Goal: Task Accomplishment & Management: Complete application form

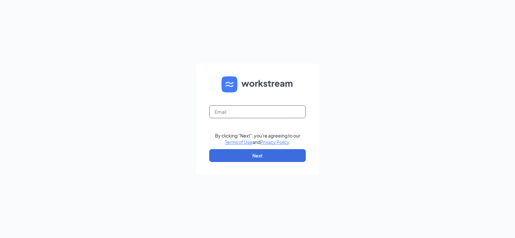
click at [225, 115] on input "text" at bounding box center [257, 111] width 96 height 13
type input "8033@arbys-store.com"
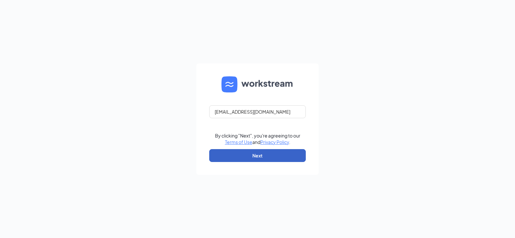
click at [254, 154] on button "Next" at bounding box center [257, 155] width 96 height 13
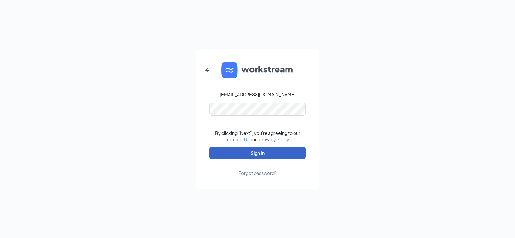
click at [261, 152] on button "Sign In" at bounding box center [257, 152] width 96 height 13
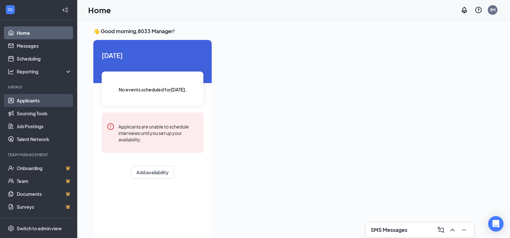
click at [37, 99] on link "Applicants" at bounding box center [44, 100] width 55 height 13
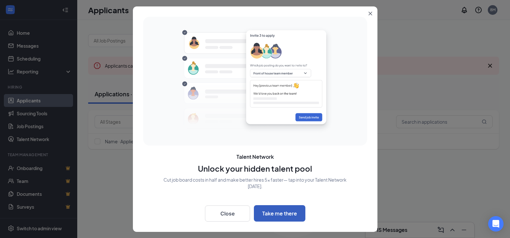
click at [273, 213] on button "Take me there" at bounding box center [279, 213] width 51 height 16
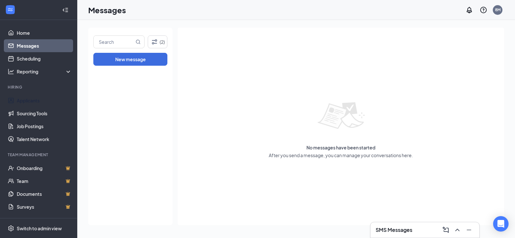
drag, startPoint x: 38, startPoint y: 102, endPoint x: 104, endPoint y: 109, distance: 65.6
click at [38, 102] on link "Applicants" at bounding box center [44, 100] width 55 height 13
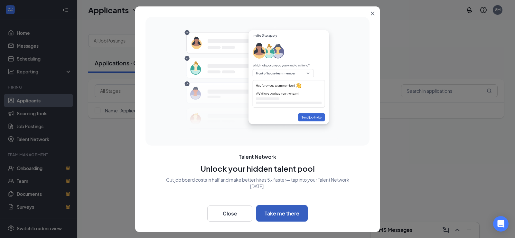
click at [279, 217] on button "Take me there" at bounding box center [281, 213] width 51 height 16
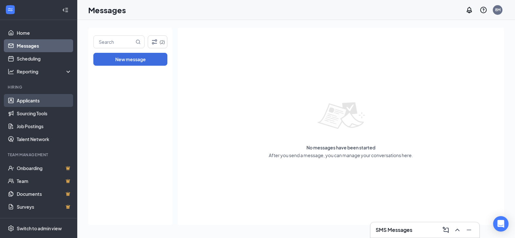
click at [43, 100] on link "Applicants" at bounding box center [44, 100] width 55 height 13
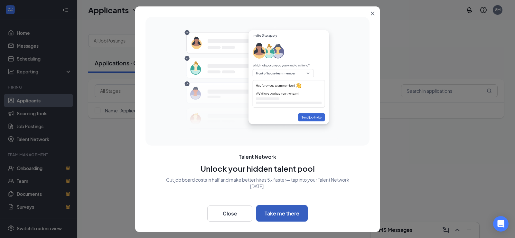
click at [277, 211] on button "Take me there" at bounding box center [281, 213] width 51 height 16
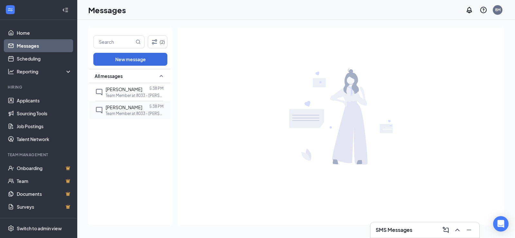
drag, startPoint x: 122, startPoint y: 112, endPoint x: 156, endPoint y: 115, distance: 34.2
click at [122, 112] on p "Team Member at 8033 - Arby's" at bounding box center [134, 113] width 58 height 5
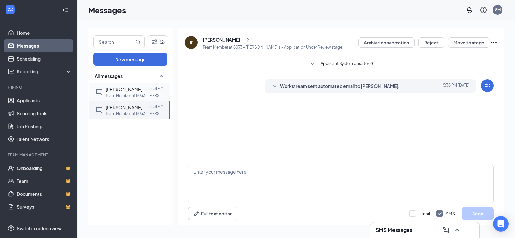
click at [121, 93] on p "Team Member at 8033 - Arby's" at bounding box center [134, 95] width 58 height 5
click at [161, 77] on icon "SmallChevronUp" at bounding box center [161, 76] width 8 height 8
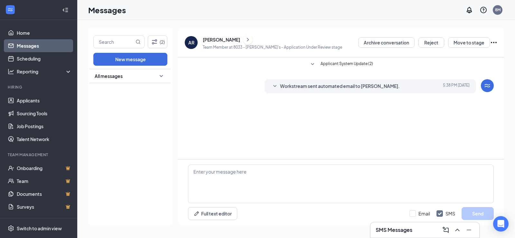
click at [161, 76] on icon "SmallChevronDown" at bounding box center [162, 76] width 4 height 2
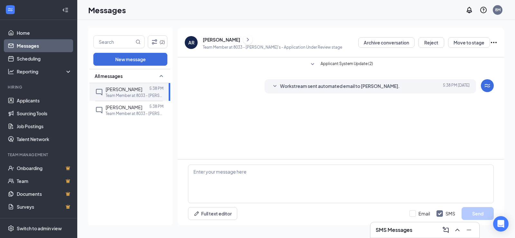
click at [46, 44] on link "Messages" at bounding box center [44, 45] width 55 height 13
click at [414, 213] on input "Email" at bounding box center [419, 213] width 21 height 6
click at [413, 213] on input "Email" at bounding box center [419, 213] width 21 height 6
checkbox input "false"
click at [432, 228] on div "SMS Messages" at bounding box center [424, 230] width 98 height 10
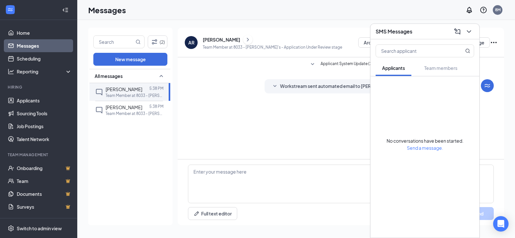
drag, startPoint x: 358, startPoint y: 12, endPoint x: 355, endPoint y: 13, distance: 3.3
click at [358, 12] on div "Messages 8M" at bounding box center [295, 10] width 437 height 20
click at [350, 8] on div "Messages 8M" at bounding box center [295, 10] width 437 height 20
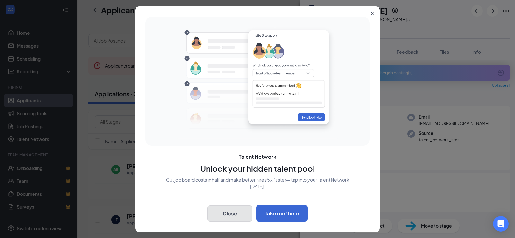
click at [241, 215] on button "Close" at bounding box center [229, 213] width 45 height 16
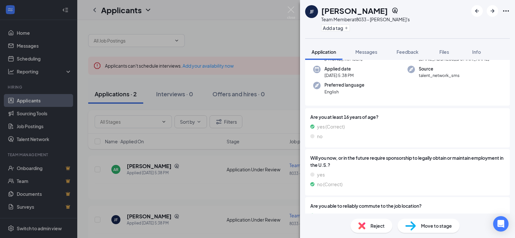
scroll to position [87, 0]
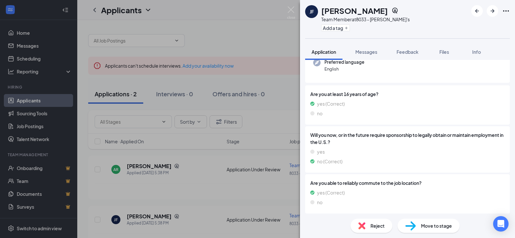
click at [425, 227] on span "Move to stage" at bounding box center [436, 225] width 31 height 7
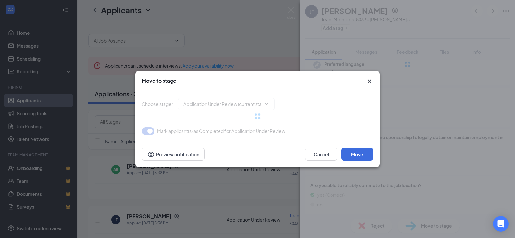
type input "Onsite Interview (next stage)"
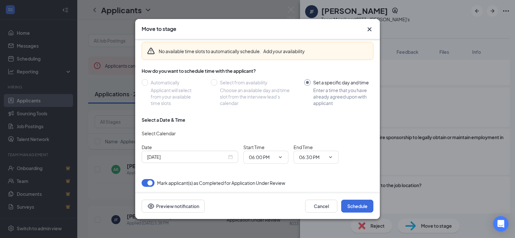
scroll to position [0, 0]
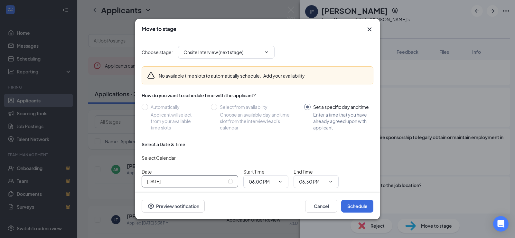
click at [222, 182] on input "[DATE]" at bounding box center [187, 181] width 80 height 7
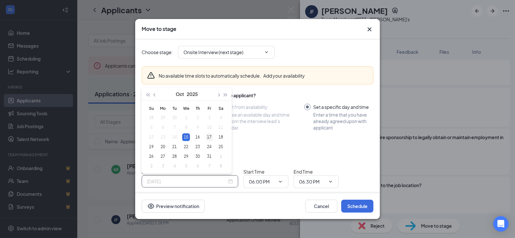
type input "[DATE]"
click at [209, 135] on div "17" at bounding box center [209, 137] width 8 height 8
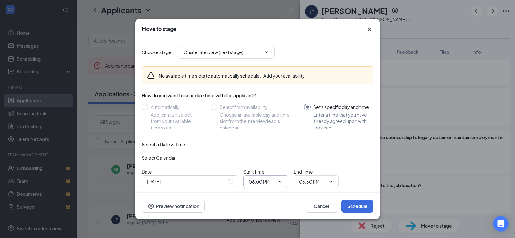
click at [280, 180] on icon "ChevronDown" at bounding box center [280, 181] width 5 height 5
click at [271, 139] on div "03:00 PM" at bounding box center [263, 138] width 19 height 7
type input "03:00 PM"
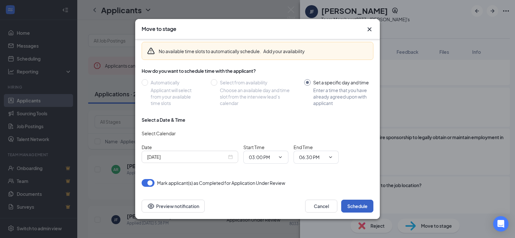
click at [357, 204] on button "Schedule" at bounding box center [357, 205] width 32 height 13
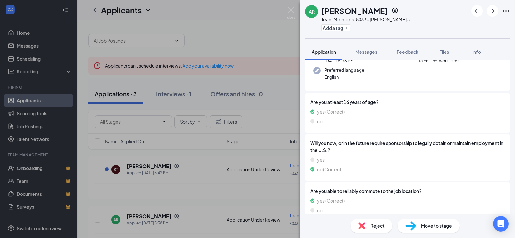
scroll to position [87, 0]
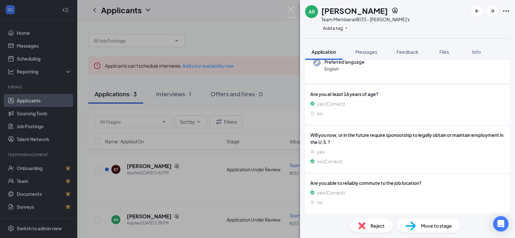
click at [427, 224] on span "Move to stage" at bounding box center [436, 225] width 31 height 7
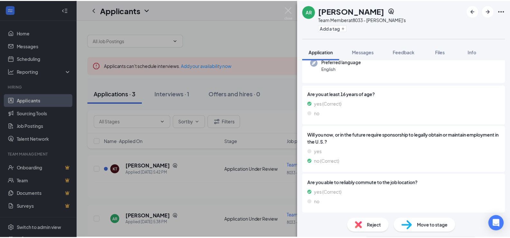
scroll to position [85, 0]
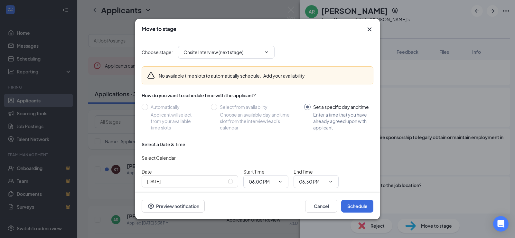
click at [368, 30] on icon "Cross" at bounding box center [369, 29] width 8 height 8
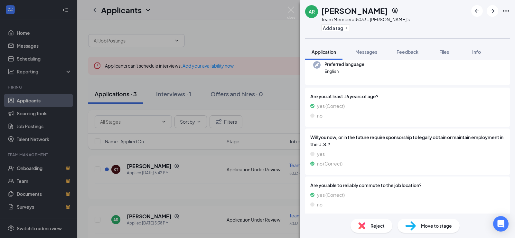
click at [267, 33] on div "AR Arianna Ridgell Team Member at 8033 - Arby's Add a tag Application Messages …" at bounding box center [257, 119] width 515 height 238
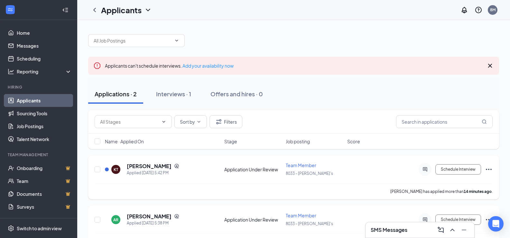
scroll to position [19, 0]
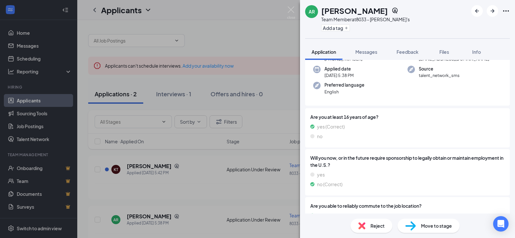
scroll to position [87, 0]
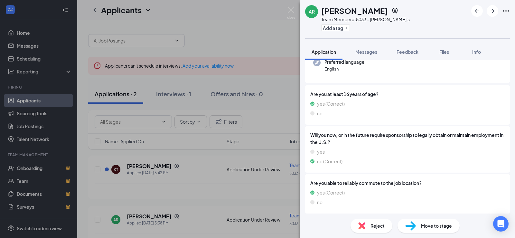
click at [434, 225] on span "Move to stage" at bounding box center [436, 225] width 31 height 7
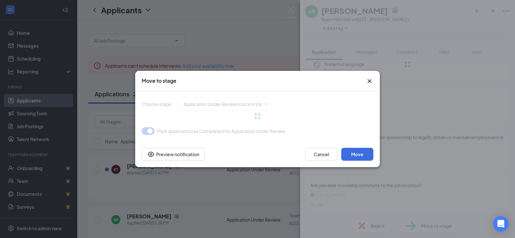
type input "Onsite Interview (next stage)"
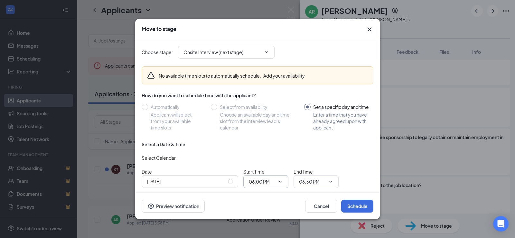
click at [282, 180] on icon "ChevronDown" at bounding box center [280, 181] width 5 height 5
click at [221, 181] on input "[DATE]" at bounding box center [187, 181] width 80 height 7
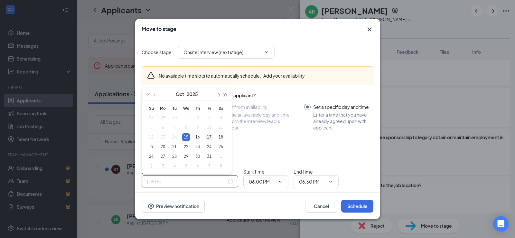
type input "[DATE]"
click at [208, 135] on div "17" at bounding box center [209, 137] width 8 height 8
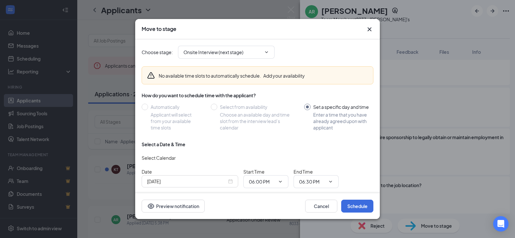
click at [276, 180] on span at bounding box center [279, 181] width 6 height 5
click at [275, 181] on span "06:00 PM 12:00 AM 12:15 AM 12:30 AM 12:45 AM 01:00 AM 01:15 AM 01:30 AM 01:45 A…" at bounding box center [265, 181] width 45 height 13
click at [279, 178] on span "06:00 PM 12:00 AM 12:15 AM 12:30 AM 12:45 AM 01:00 AM 01:15 AM 01:30 AM 01:45 A…" at bounding box center [265, 181] width 45 height 13
click at [279, 179] on icon "ChevronDown" at bounding box center [280, 181] width 5 height 5
click at [271, 179] on input "06:00 PM" at bounding box center [262, 181] width 26 height 7
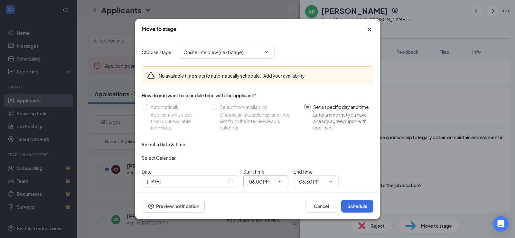
click at [271, 180] on input "06:00 PM" at bounding box center [262, 181] width 26 height 7
click at [264, 101] on div "04:00 PM" at bounding box center [263, 101] width 19 height 7
type input "04:00 PM"
click at [329, 180] on icon "ChevronDown" at bounding box center [330, 181] width 5 height 5
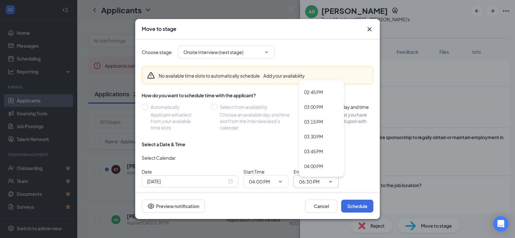
scroll to position [1061, 0]
drag, startPoint x: 318, startPoint y: 90, endPoint x: 316, endPoint y: 101, distance: 11.2
click at [318, 90] on div "06:00 PM" at bounding box center [313, 91] width 19 height 7
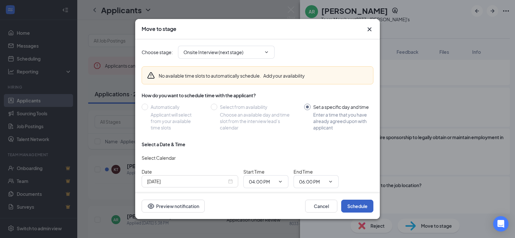
click at [364, 208] on button "Schedule" at bounding box center [357, 205] width 32 height 13
click at [357, 203] on button "Schedule" at bounding box center [357, 205] width 32 height 13
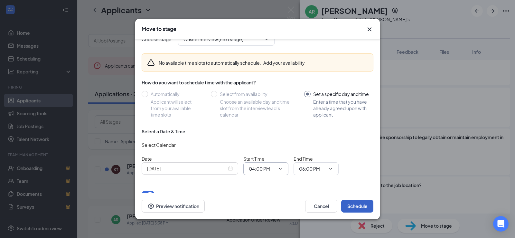
scroll to position [24, 0]
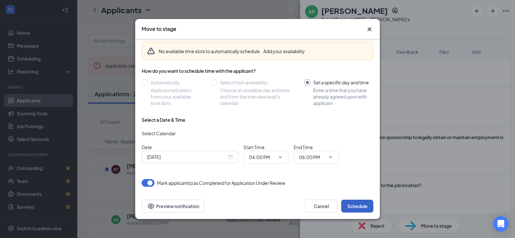
click at [353, 203] on button "Schedule" at bounding box center [357, 205] width 32 height 13
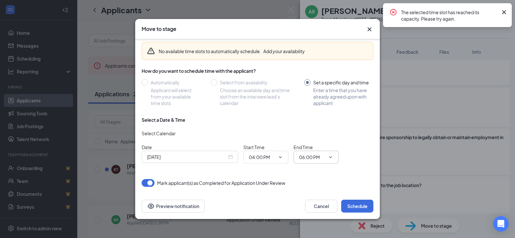
click at [322, 157] on input "06:00 PM" at bounding box center [312, 156] width 26 height 7
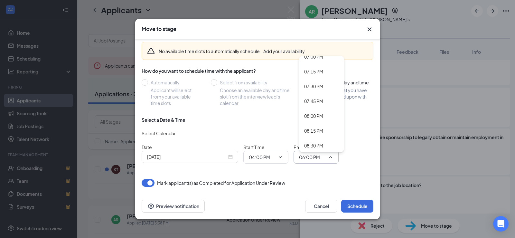
scroll to position [1067, 0]
click at [318, 89] on div "06:30 PM" at bounding box center [313, 91] width 19 height 7
type input "06:30 PM"
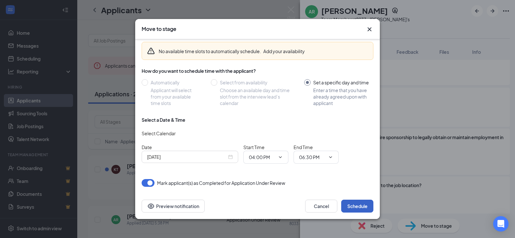
click at [361, 205] on button "Schedule" at bounding box center [357, 205] width 32 height 13
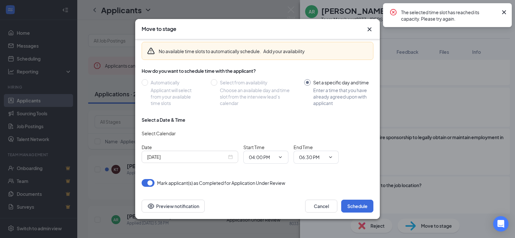
click at [279, 160] on span "04:00 PM 12:00 AM 12:15 AM 12:30 AM 12:45 AM 01:00 AM 01:15 AM 01:30 AM 01:45 A…" at bounding box center [265, 157] width 45 height 13
click at [279, 157] on icon "ChevronDown" at bounding box center [280, 156] width 5 height 5
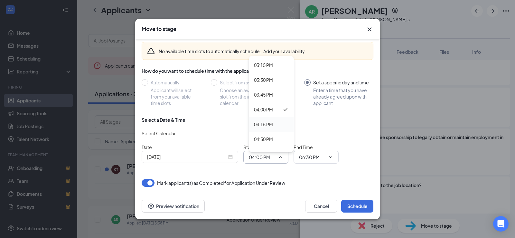
scroll to position [836, 0]
click at [267, 84] on div "02:30 PM" at bounding box center [263, 84] width 19 height 7
type input "02:30 PM"
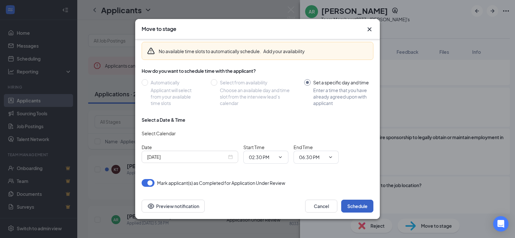
click at [360, 204] on button "Schedule" at bounding box center [357, 205] width 32 height 13
click at [230, 156] on div "[DATE]" at bounding box center [190, 156] width 86 height 7
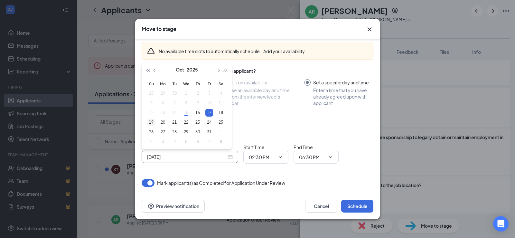
type input "[DATE]"
click at [151, 122] on div "19" at bounding box center [151, 122] width 8 height 8
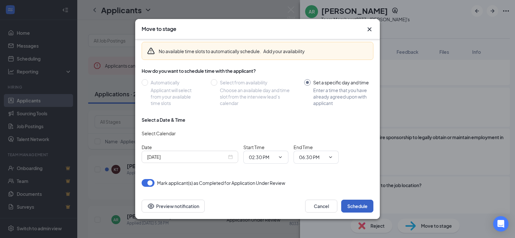
click at [358, 204] on button "Schedule" at bounding box center [357, 205] width 32 height 13
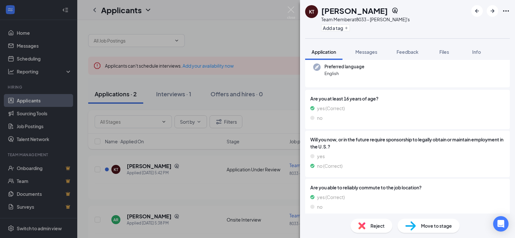
scroll to position [87, 0]
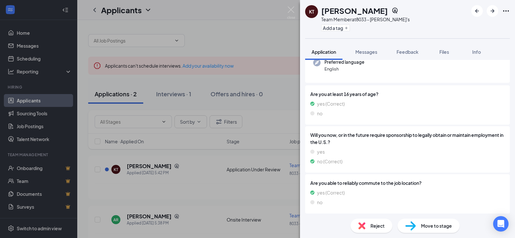
click at [280, 13] on div "KT [PERSON_NAME] Team Member at 8033 - [PERSON_NAME]'s Add a tag Application Me…" at bounding box center [257, 119] width 515 height 238
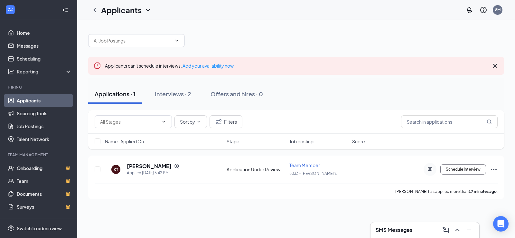
click at [42, 99] on link "Applicants" at bounding box center [44, 100] width 55 height 13
